Goal: Find specific page/section: Find specific page/section

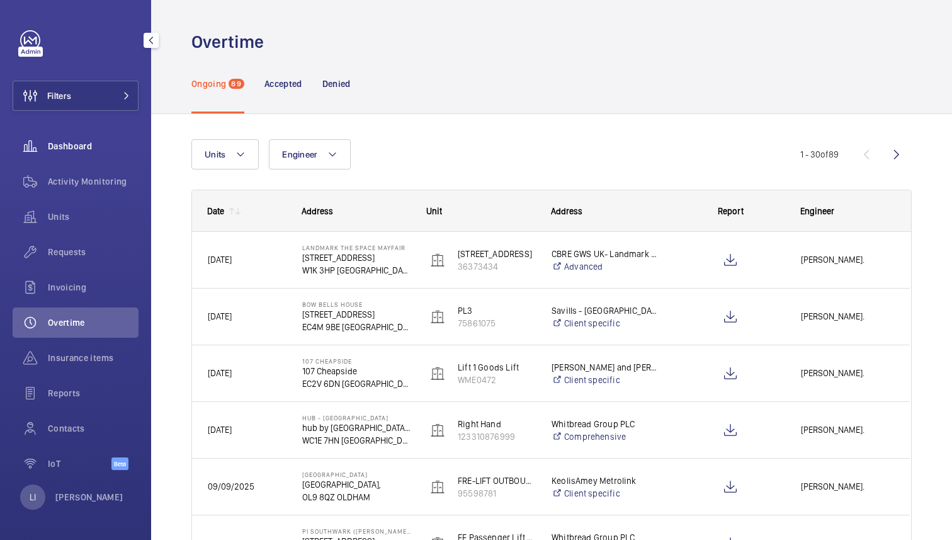
click at [73, 143] on span "Dashboard" at bounding box center [93, 146] width 91 height 13
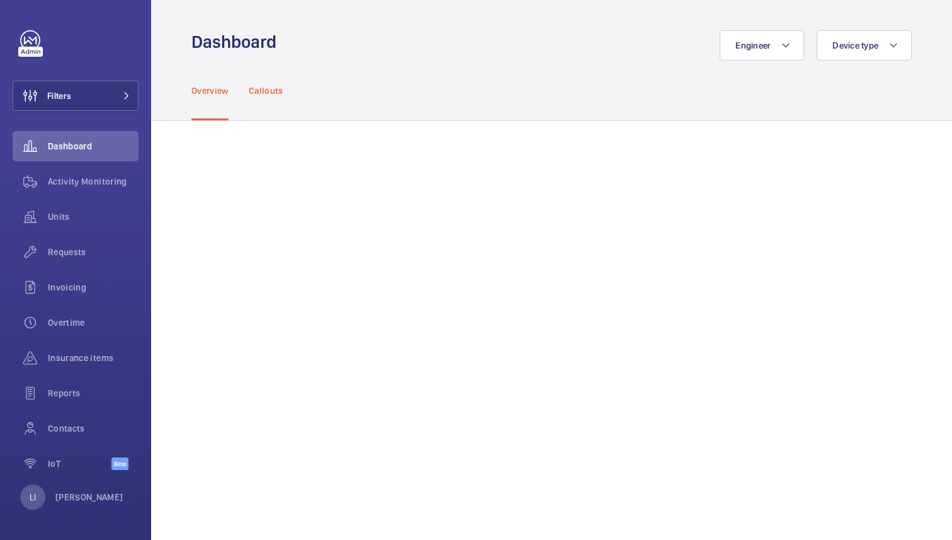
click at [271, 108] on div "Callouts" at bounding box center [266, 90] width 35 height 60
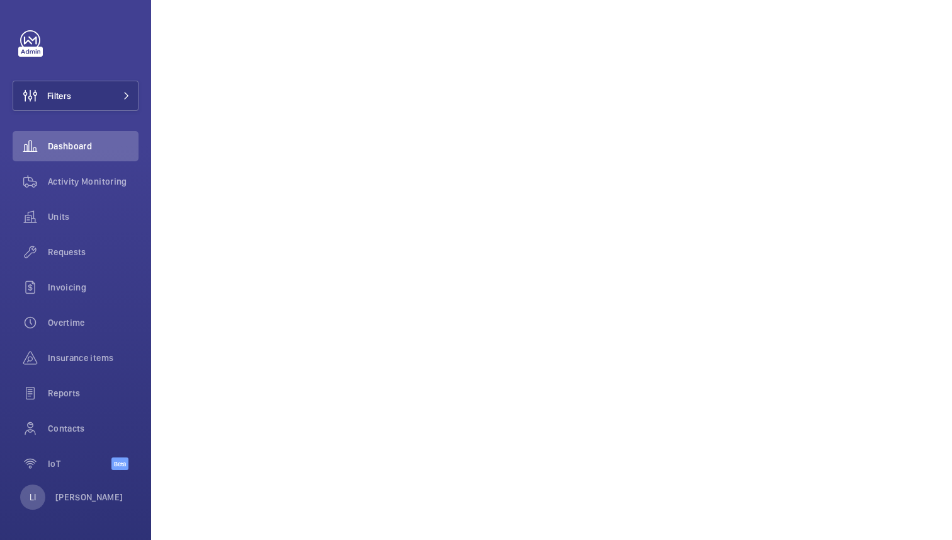
scroll to position [458, 0]
click at [79, 493] on p "[PERSON_NAME]" at bounding box center [89, 497] width 68 height 13
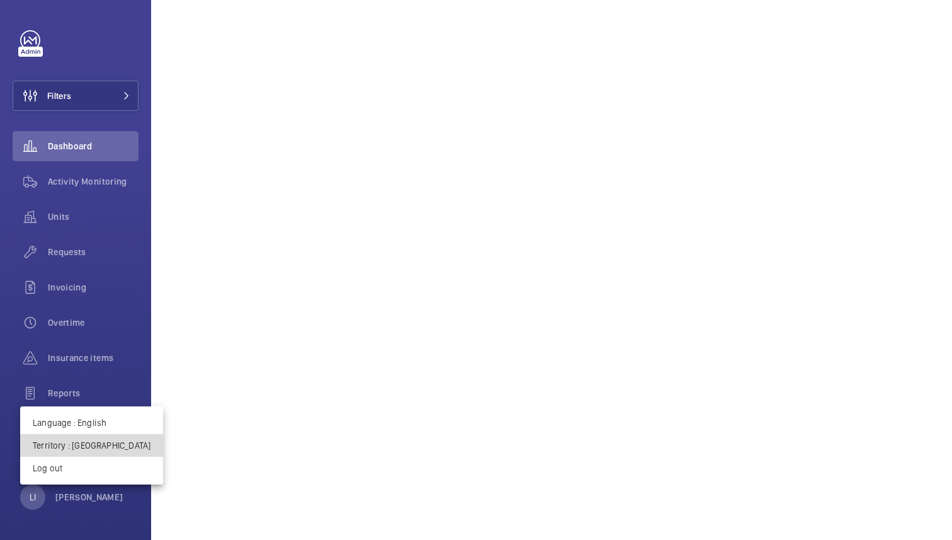
click at [107, 443] on p "Territory : [GEOGRAPHIC_DATA]" at bounding box center [92, 445] width 118 height 13
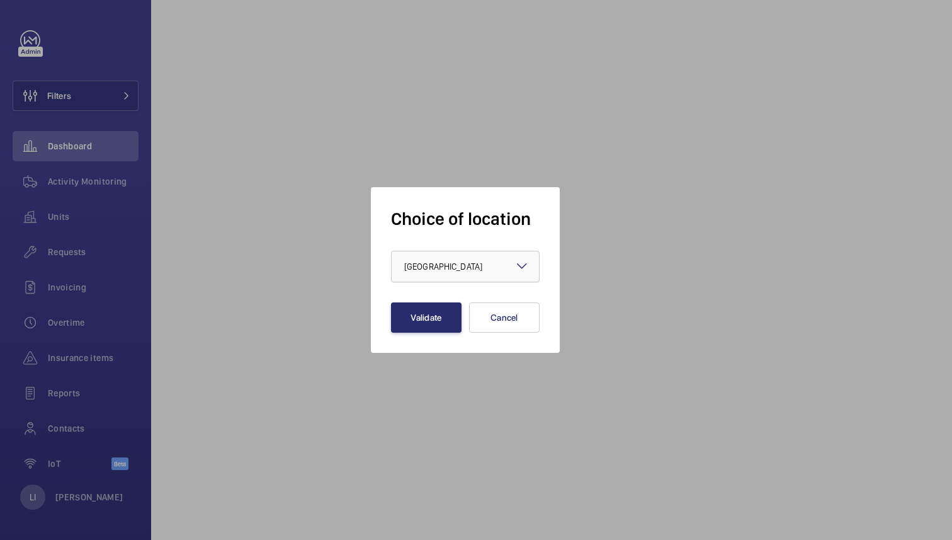
click at [456, 257] on div at bounding box center [465, 266] width 147 height 30
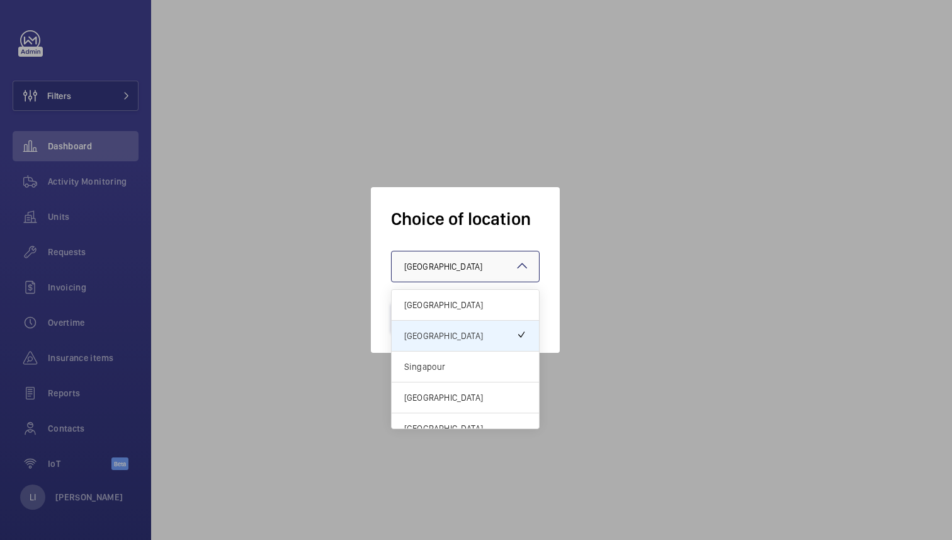
click at [449, 369] on span "Singapour" at bounding box center [465, 366] width 122 height 13
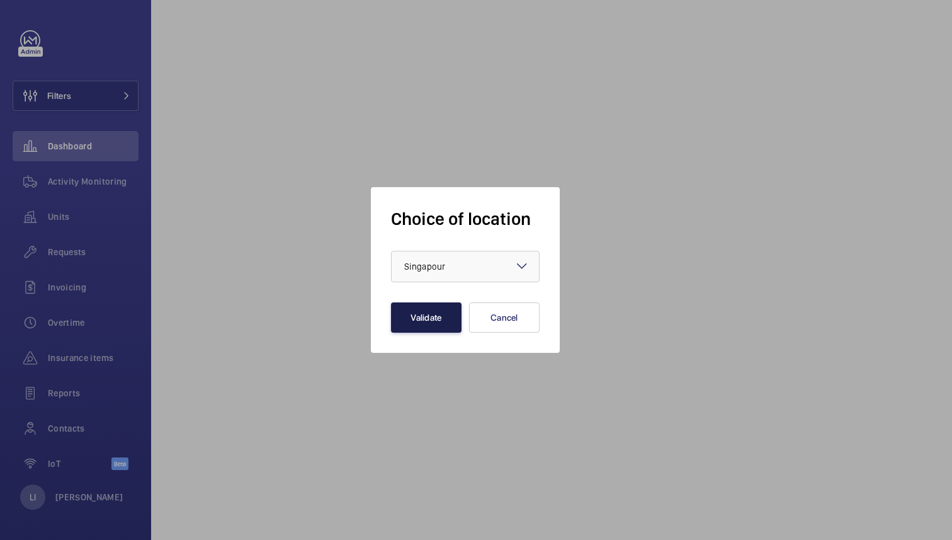
click at [430, 317] on button "Validate" at bounding box center [426, 317] width 71 height 30
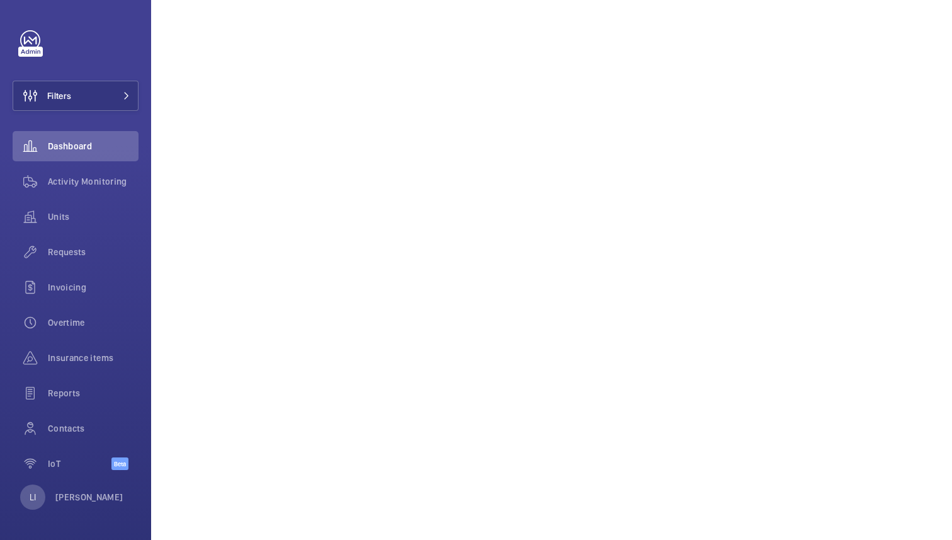
scroll to position [859, 0]
click at [107, 100] on button "Filters" at bounding box center [76, 96] width 126 height 30
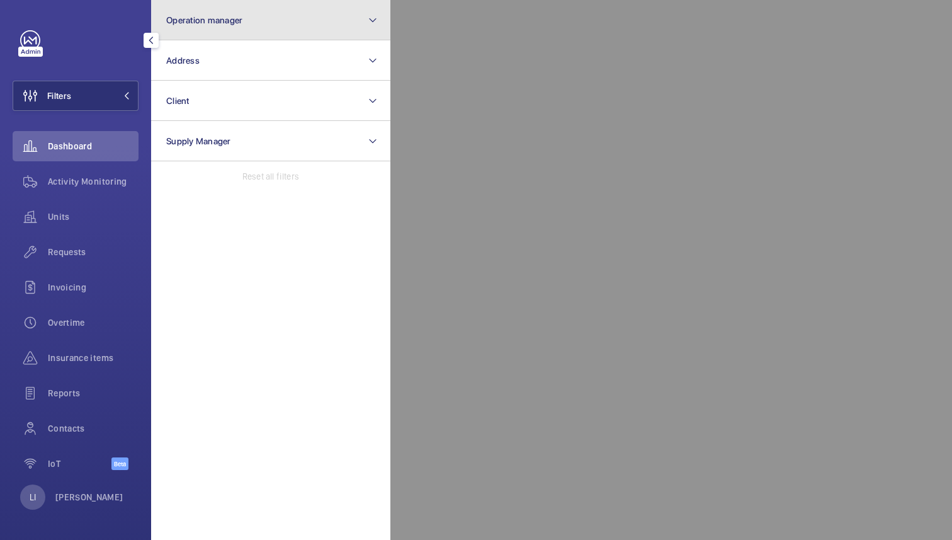
click at [231, 18] on span "Operation manager" at bounding box center [204, 20] width 76 height 10
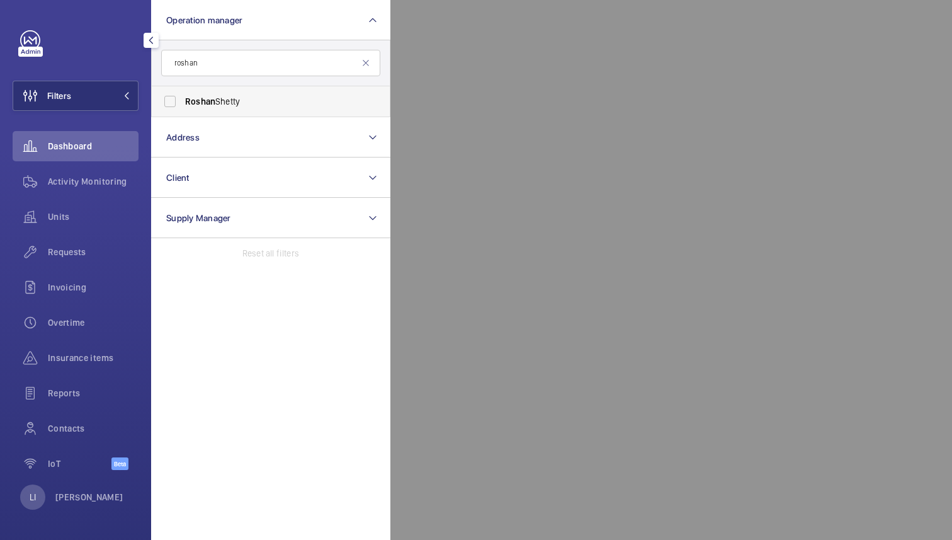
type input "roshan"
click at [210, 99] on span "Roshan" at bounding box center [200, 101] width 30 height 10
click at [183, 99] on input "Roshan Shetty" at bounding box center [169, 101] width 25 height 25
checkbox input "true"
click at [479, 60] on div at bounding box center [867, 270] width 952 height 540
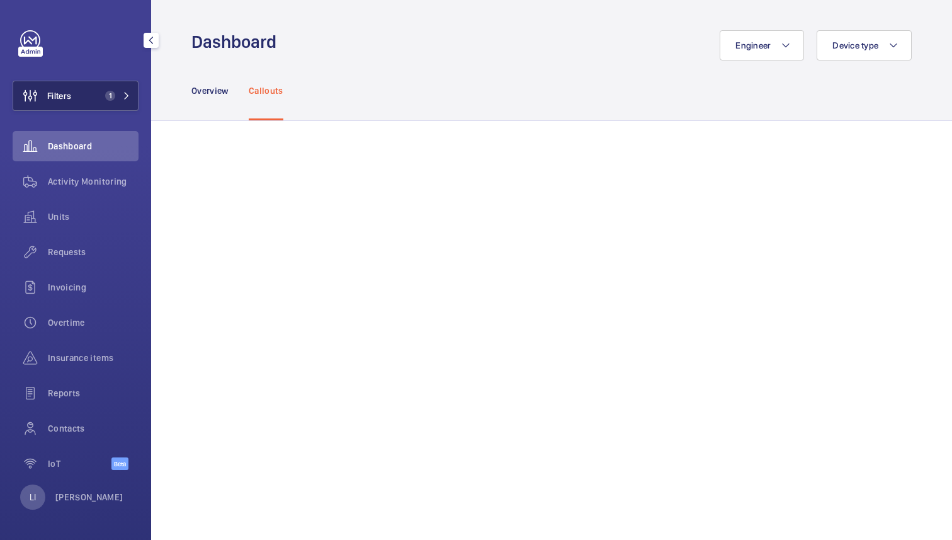
click at [124, 96] on mat-icon at bounding box center [127, 96] width 8 height 8
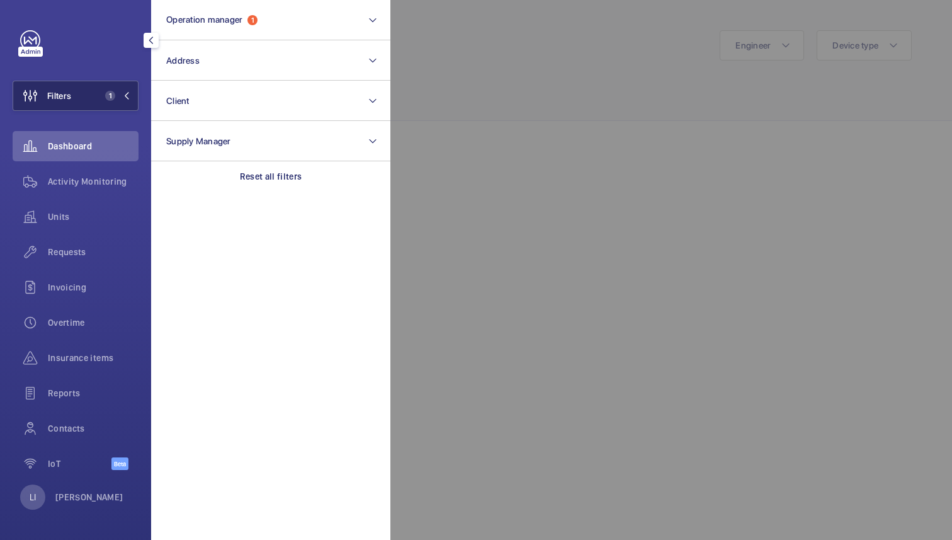
click at [124, 97] on mat-icon at bounding box center [127, 96] width 8 height 8
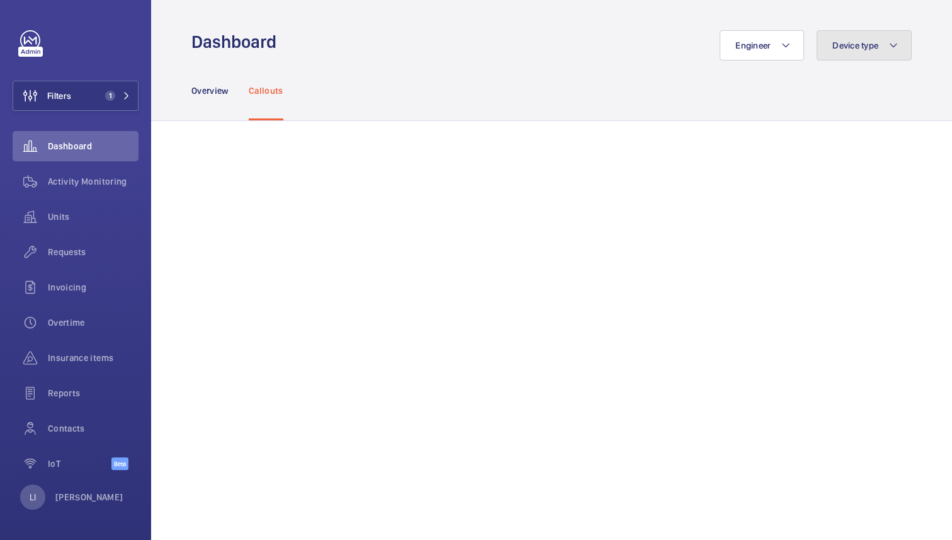
click at [870, 43] on span "Device type" at bounding box center [856, 45] width 46 height 10
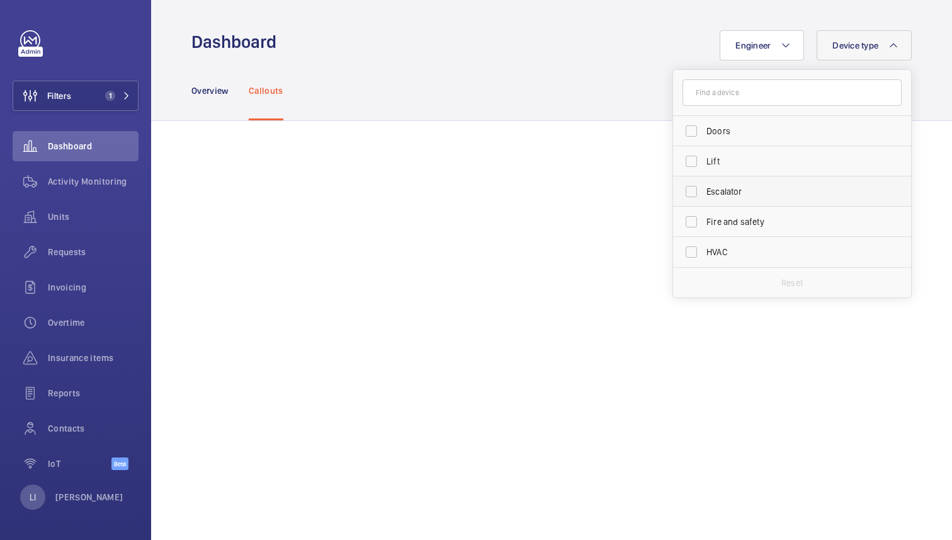
click at [733, 190] on span "Escalator" at bounding box center [793, 191] width 173 height 13
click at [704, 190] on input "Escalator" at bounding box center [691, 191] width 25 height 25
checkbox input "true"
click at [574, 117] on div "Overview Callouts" at bounding box center [551, 90] width 721 height 60
